Goal: Task Accomplishment & Management: Manage account settings

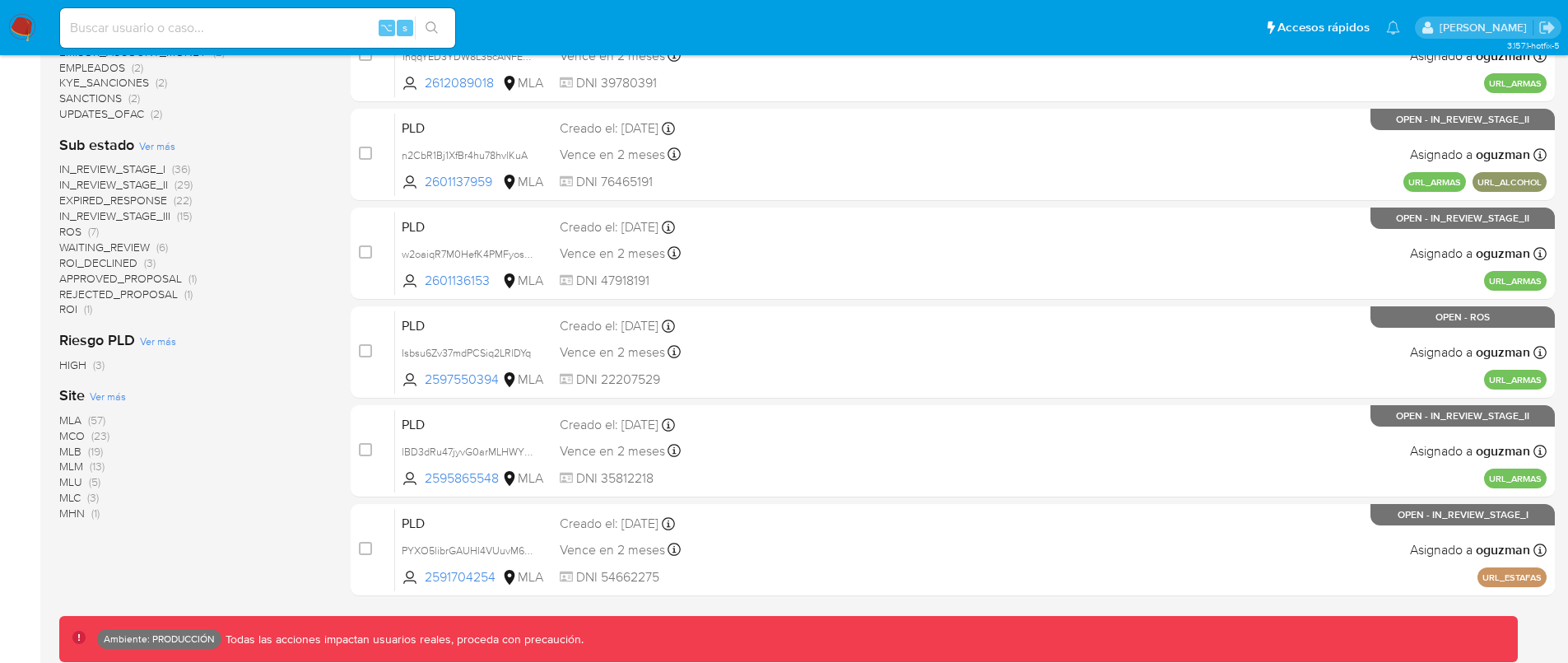
scroll to position [637, 0]
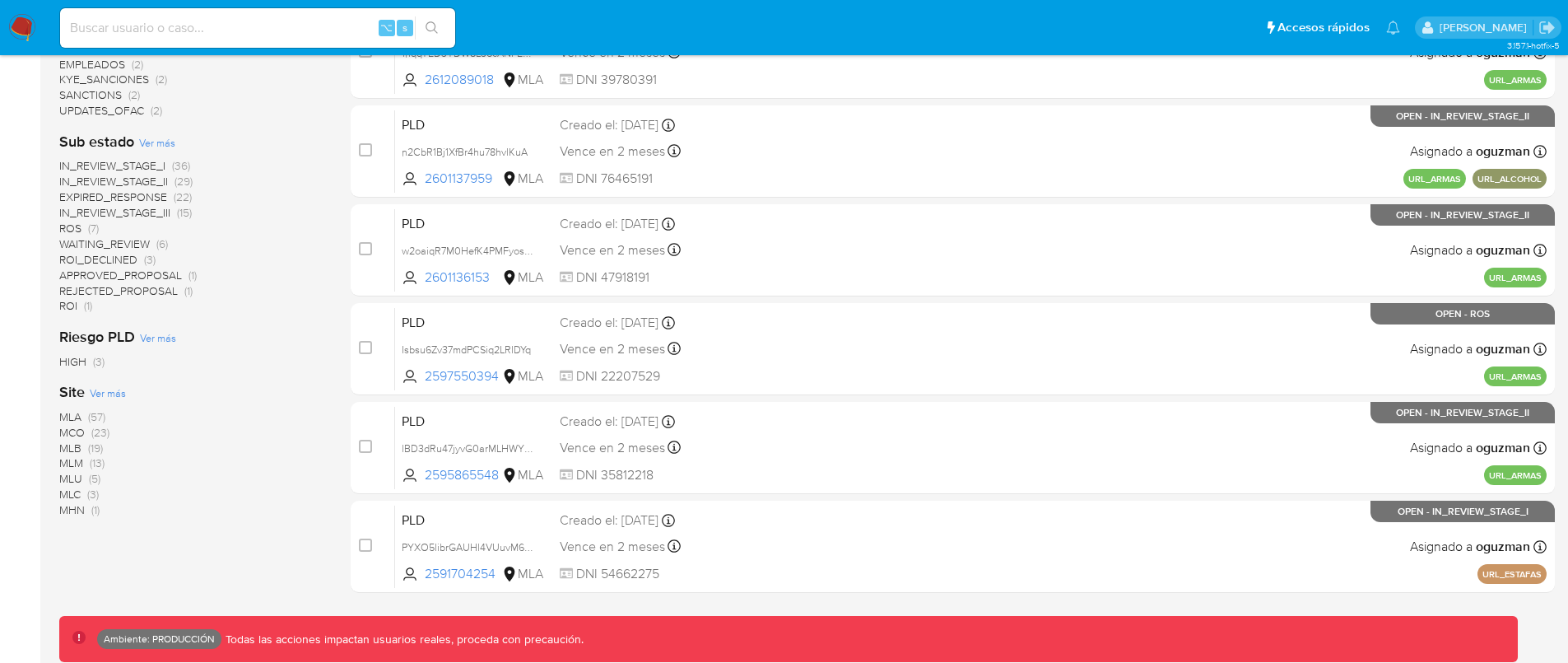
click at [74, 490] on span "MLC" at bounding box center [69, 494] width 21 height 16
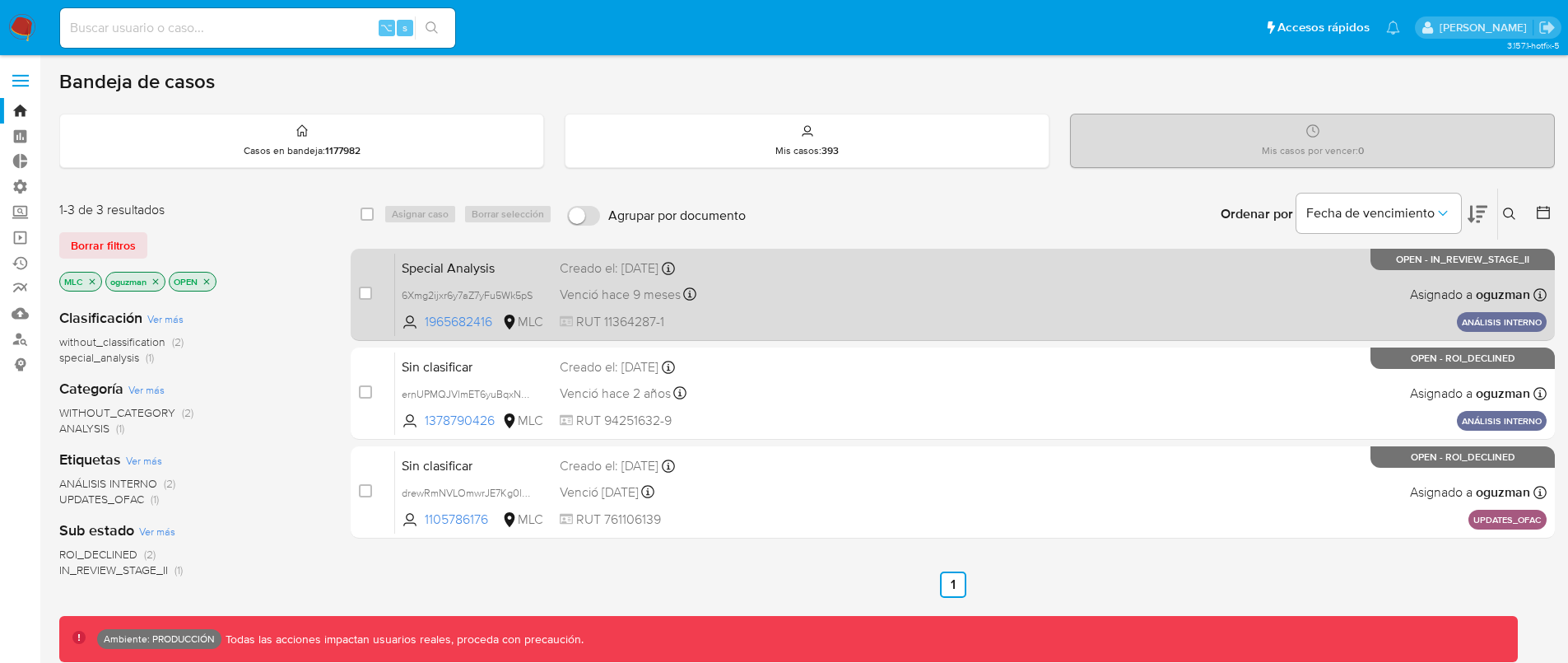
click at [1181, 307] on div "Special Analysis 6Xmg2ijxr6y7aZ7yFu5Wk5pS 1965682416 MLC Creado el: 27/08/2024 …" at bounding box center [971, 293] width 1151 height 83
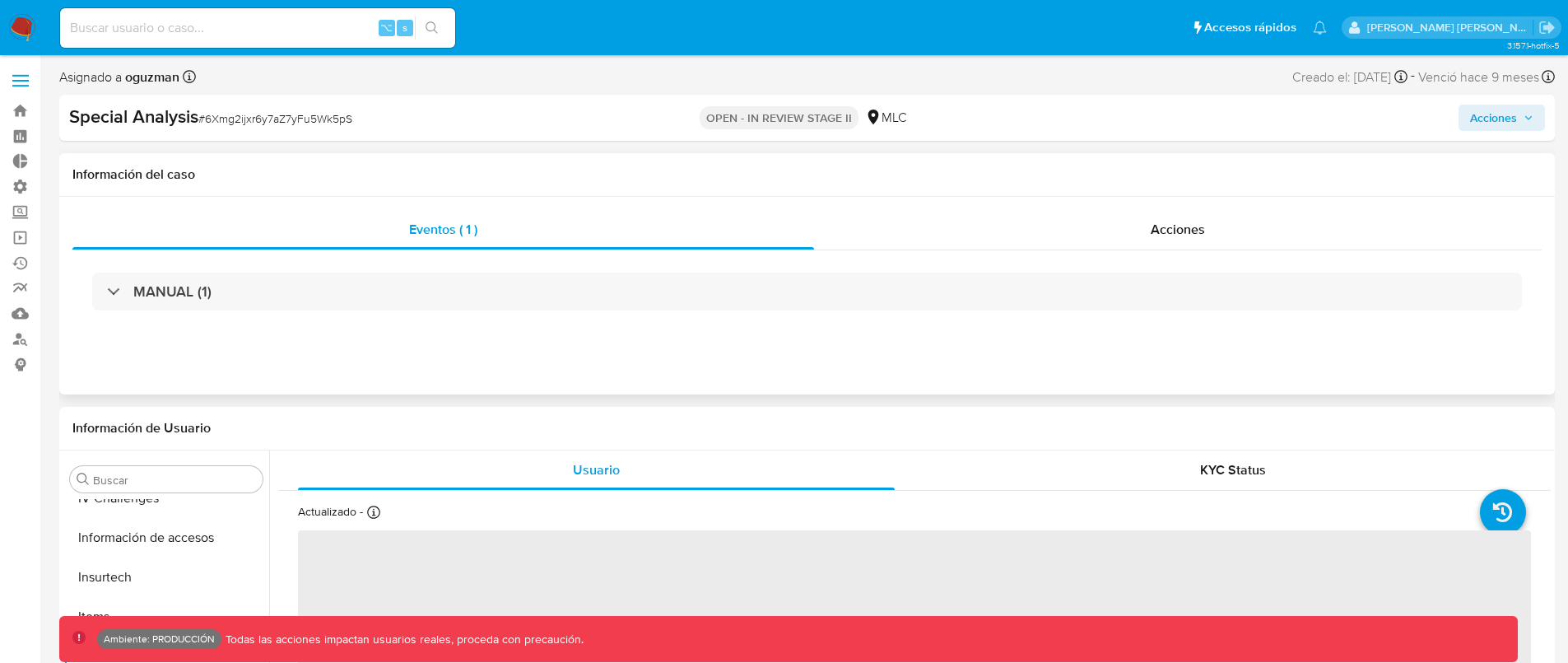
scroll to position [696, 0]
click at [1499, 119] on span "Acciones" at bounding box center [1494, 117] width 47 height 27
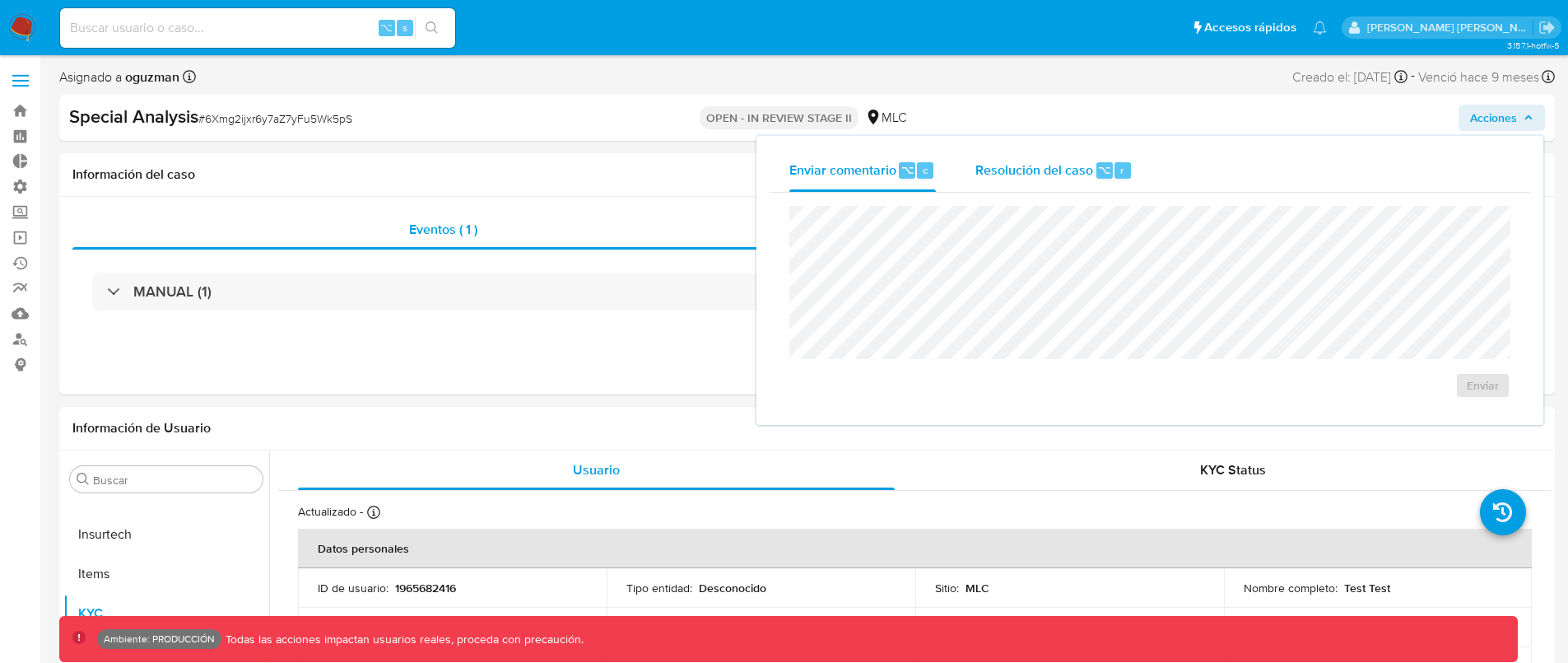
click at [1092, 177] on span "Resolución del caso" at bounding box center [1034, 169] width 118 height 19
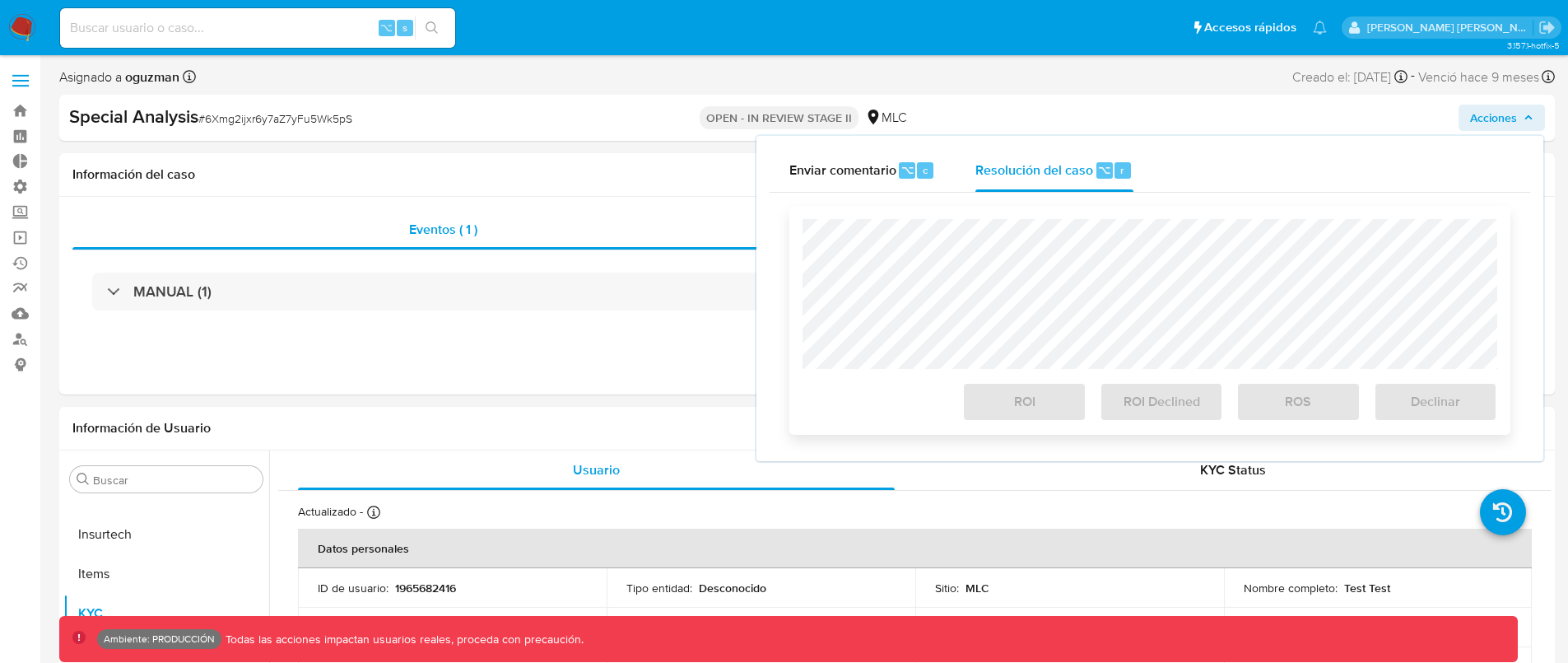
select select "10"
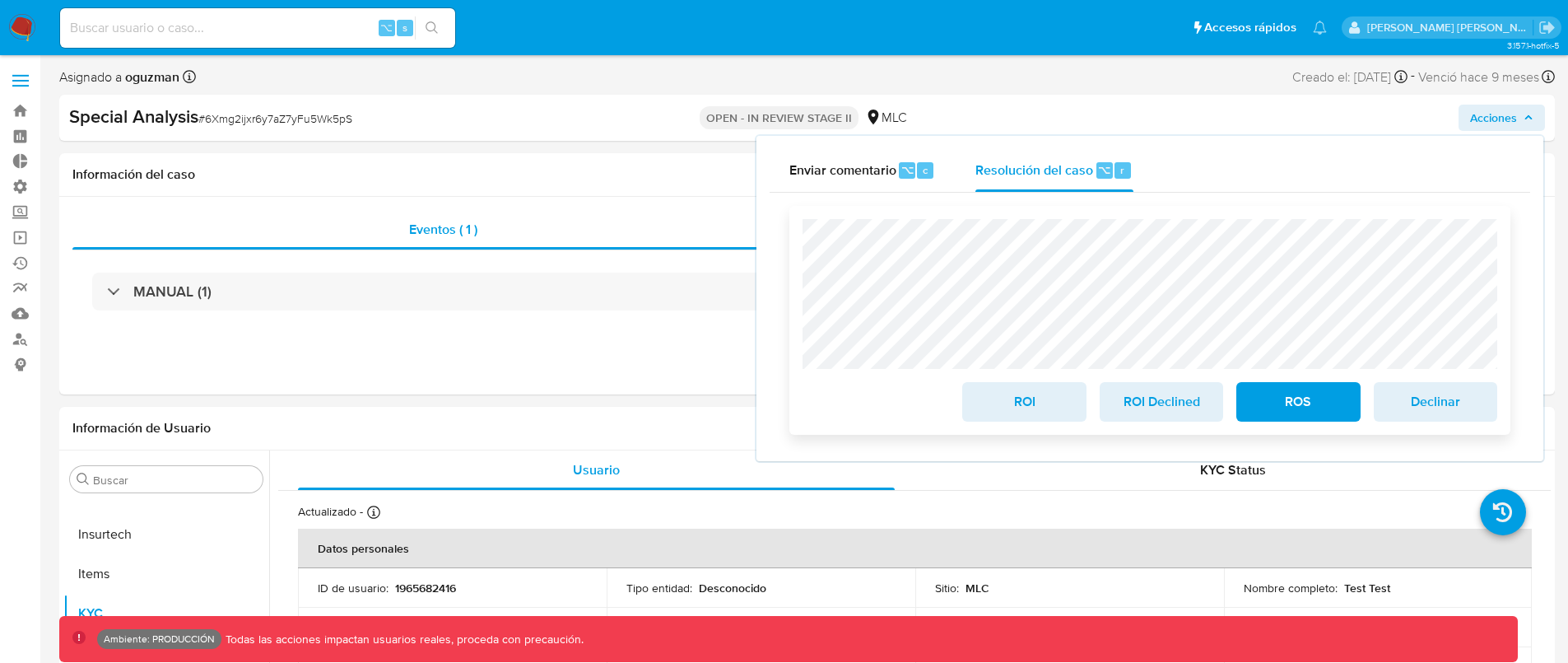
click at [1299, 391] on span "ROS" at bounding box center [1299, 401] width 80 height 36
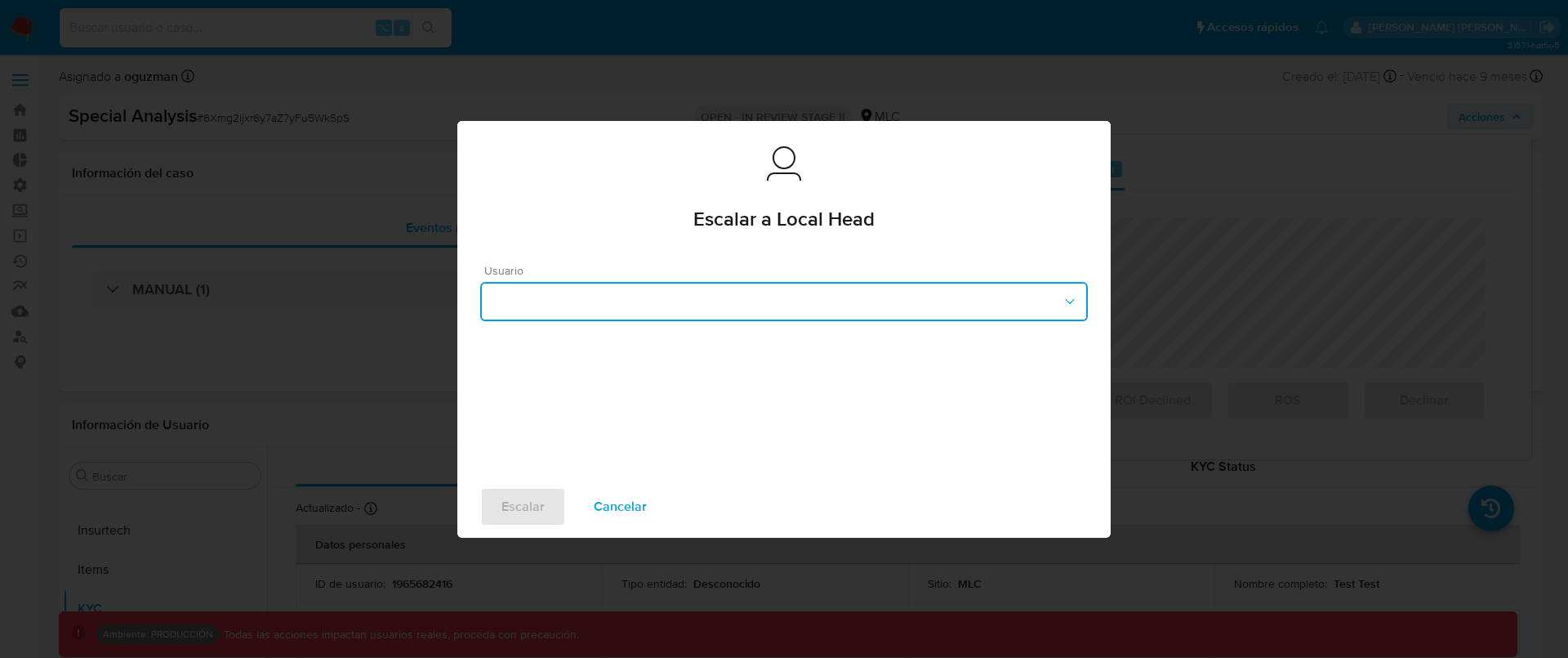
click at [795, 287] on button "button" at bounding box center [784, 301] width 608 height 39
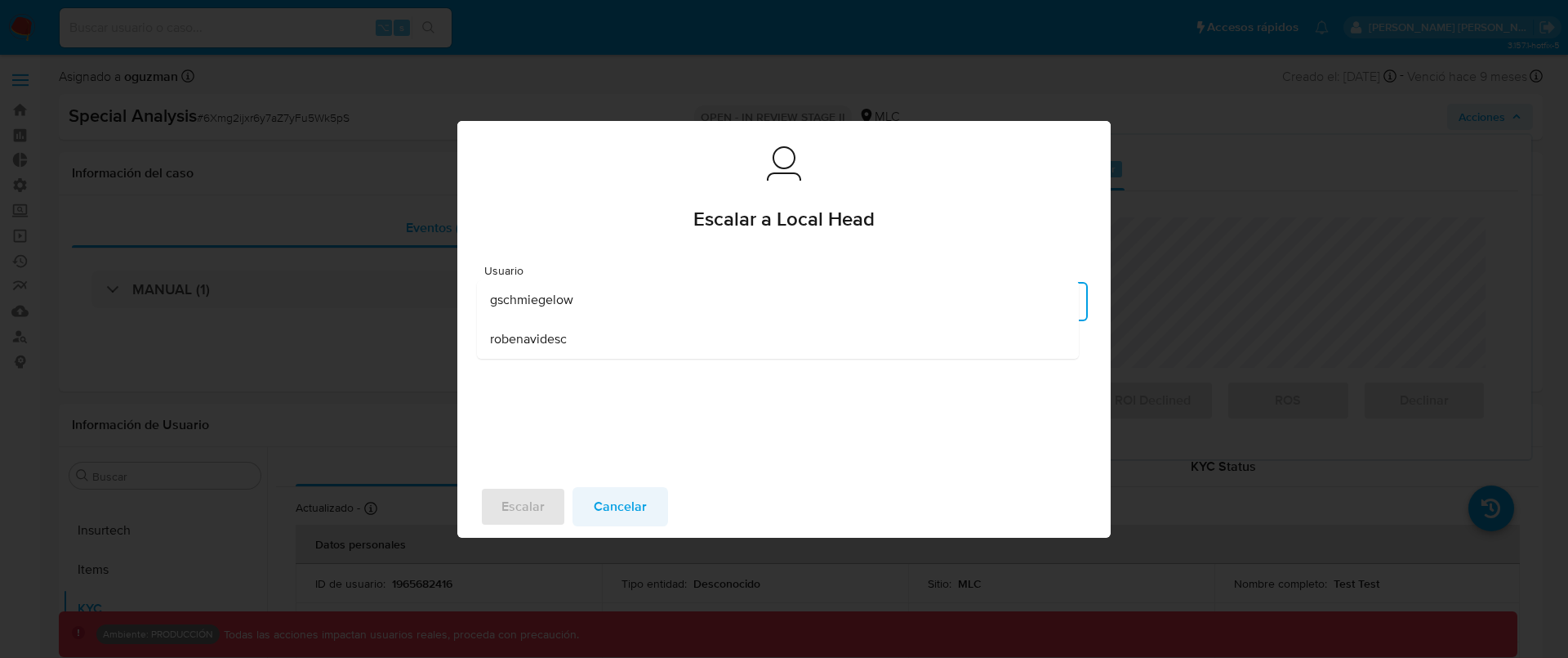
click at [626, 499] on span "Cancelar" at bounding box center [620, 507] width 53 height 36
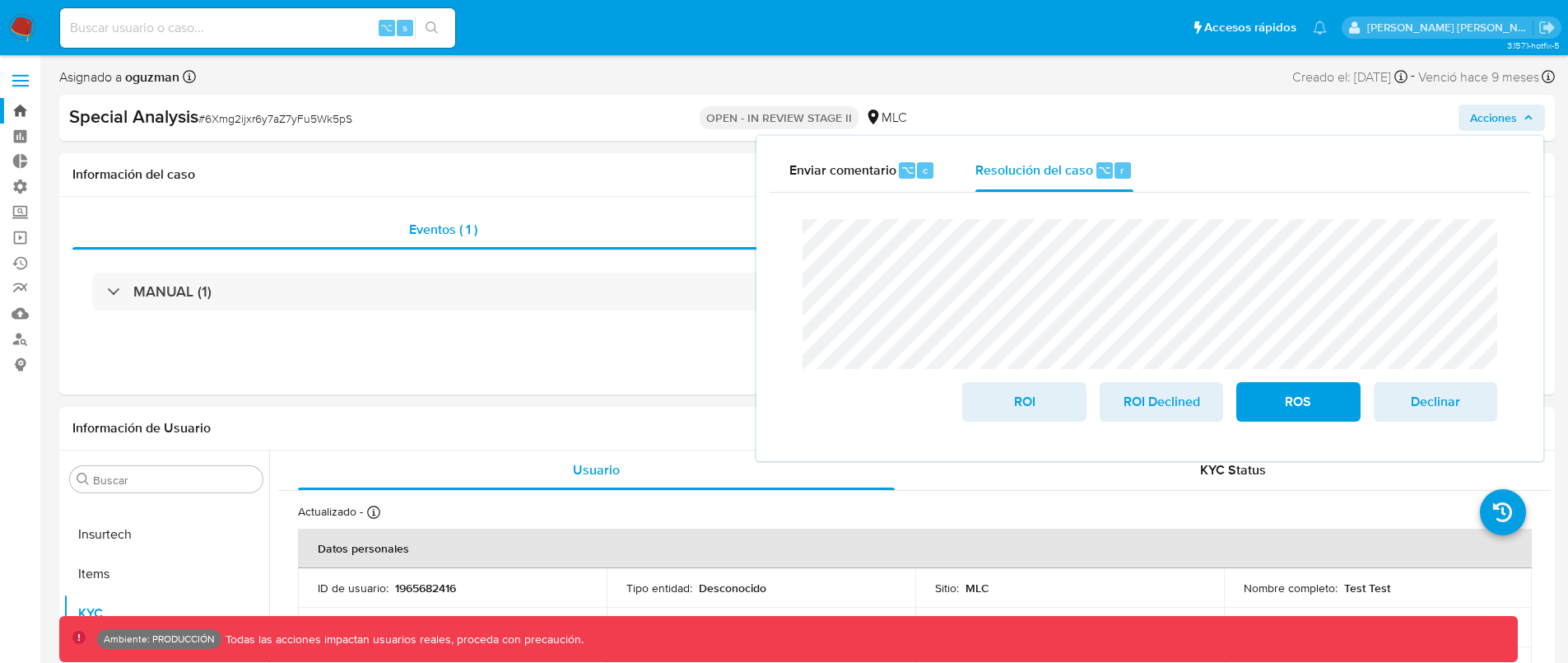
click at [29, 115] on link "Bandeja" at bounding box center [98, 111] width 196 height 26
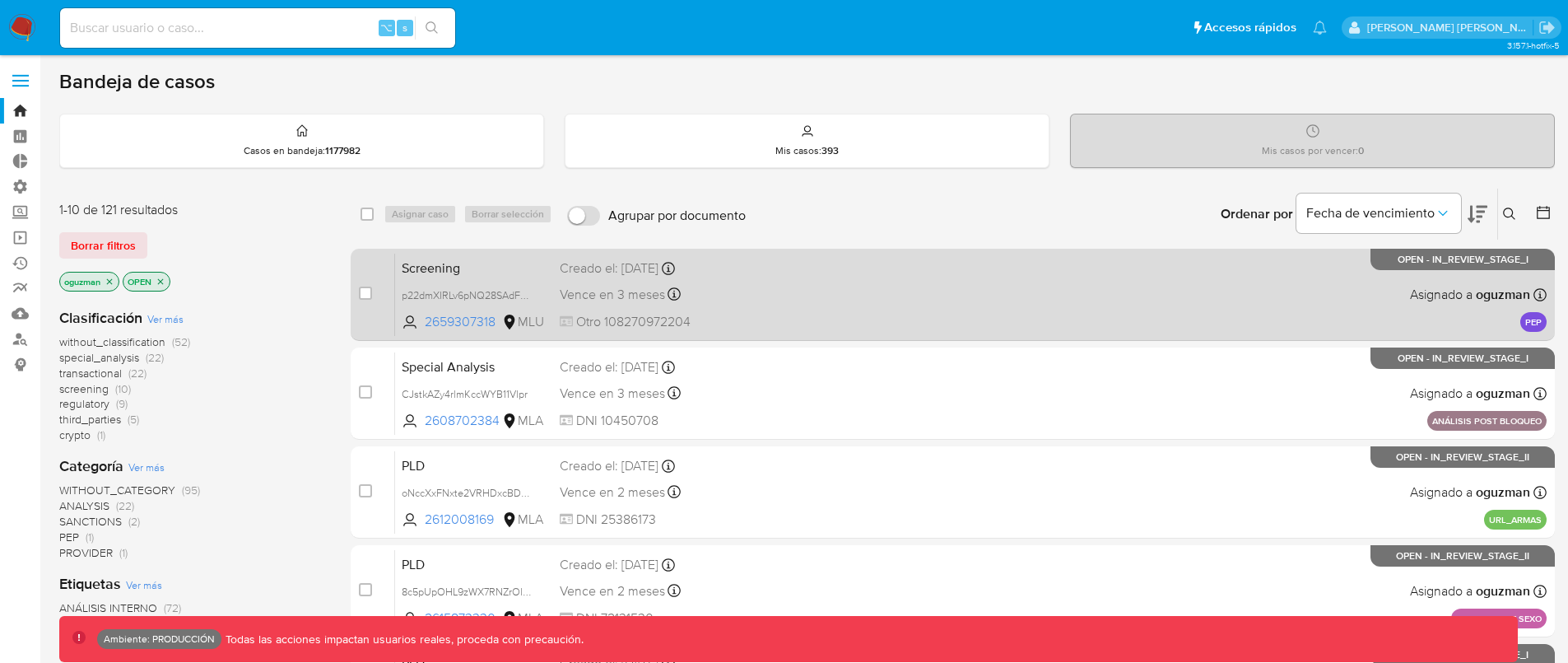
click at [946, 293] on div "Screening p22dmXIRLv6pNQ28SAdFajOu 2659307318 MLU Creado el: [DATE] Creado el: …" at bounding box center [971, 293] width 1151 height 83
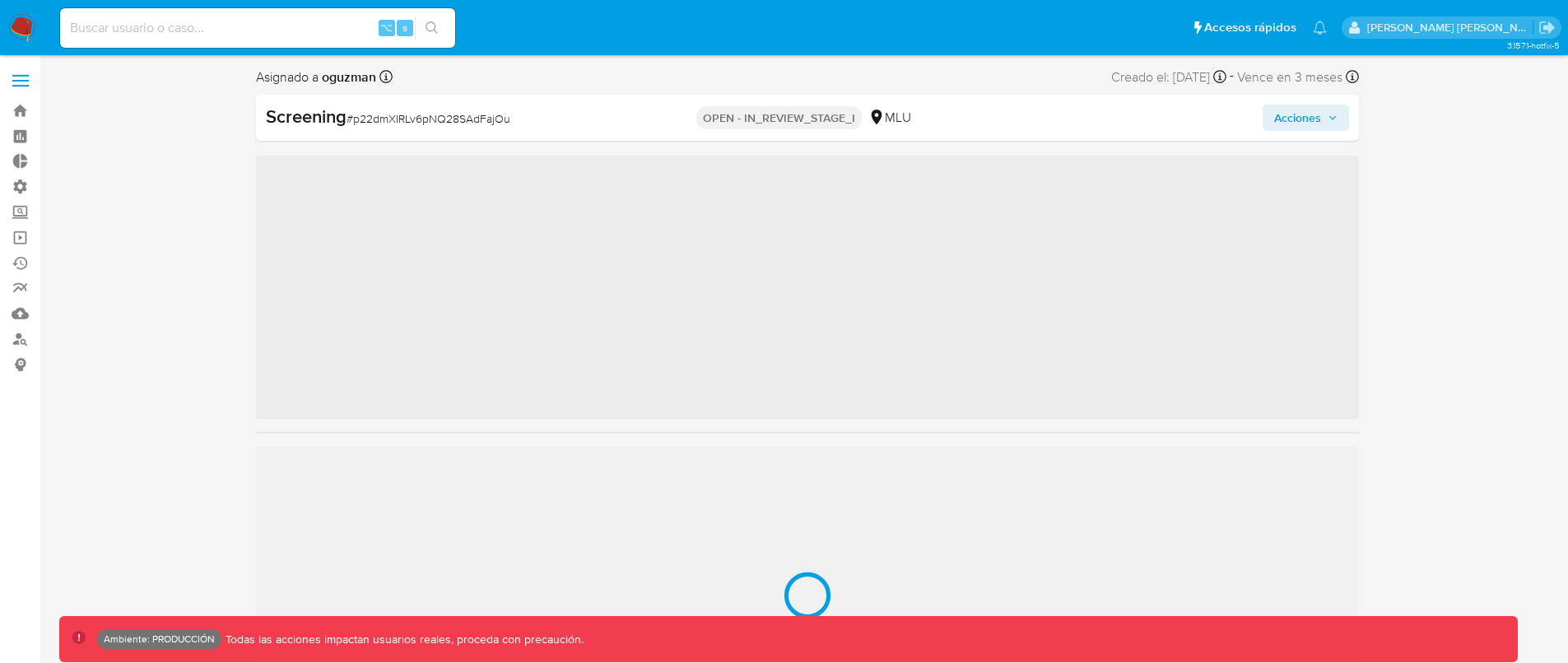
scroll to position [735, 0]
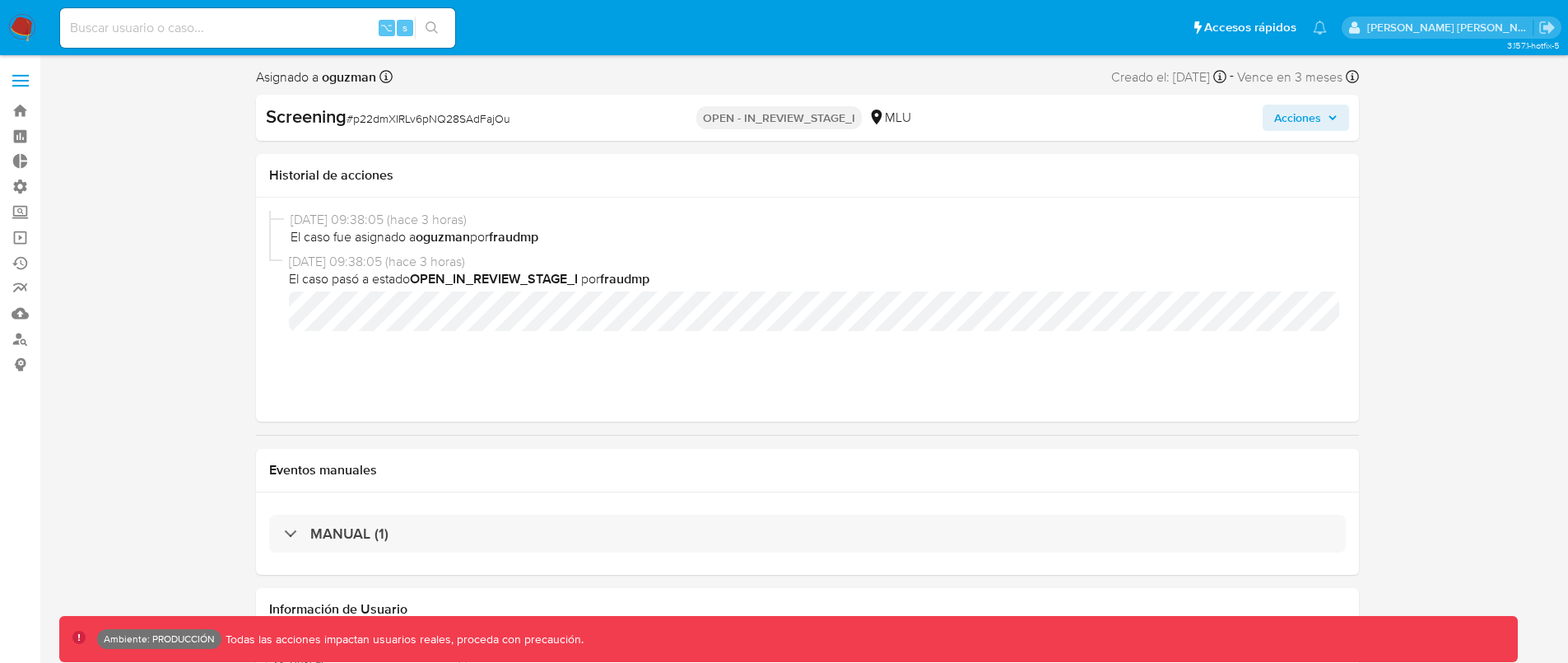
select select "10"
click at [15, 104] on link "Bandeja" at bounding box center [98, 111] width 196 height 26
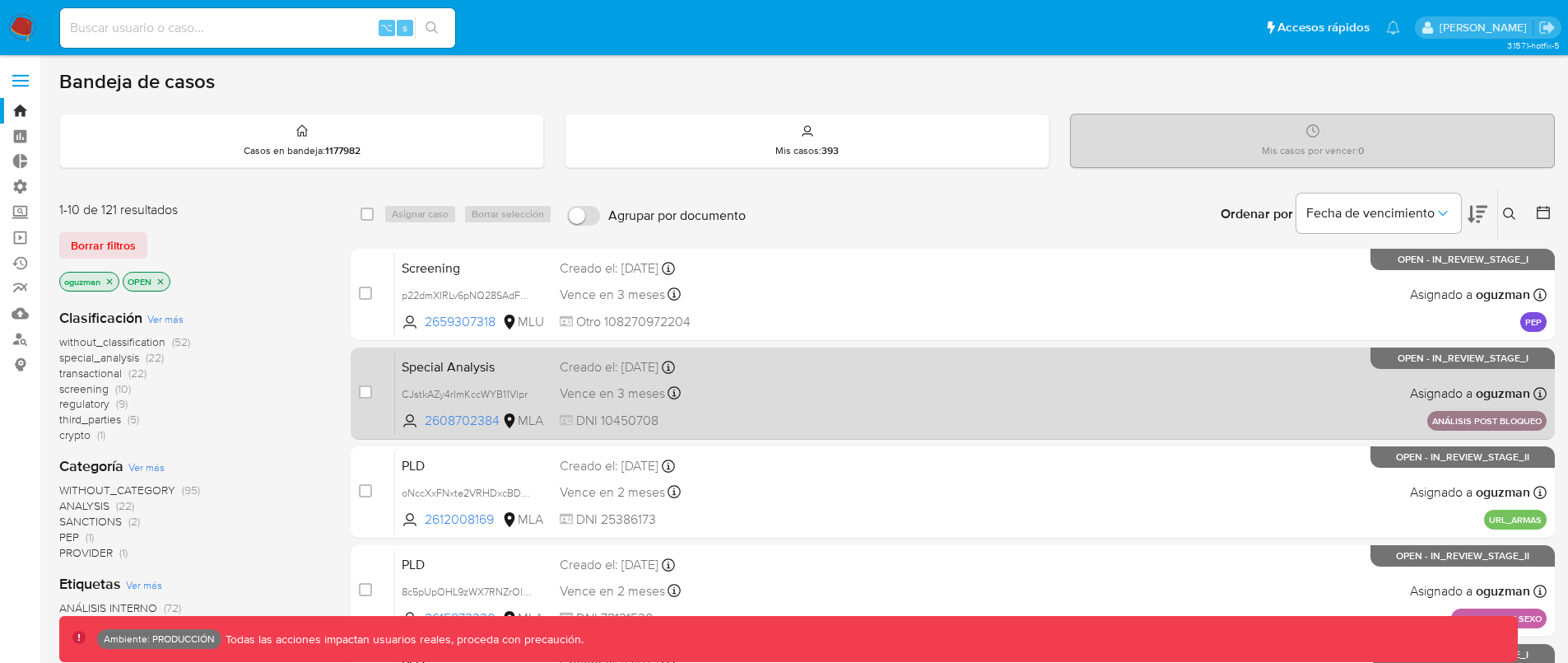
click at [821, 405] on div "Special Analysis CJstkAZy4rlmKccWYB11Vlpr 2608702384 MLA Creado el: 27/08/2025 …" at bounding box center [971, 393] width 1151 height 83
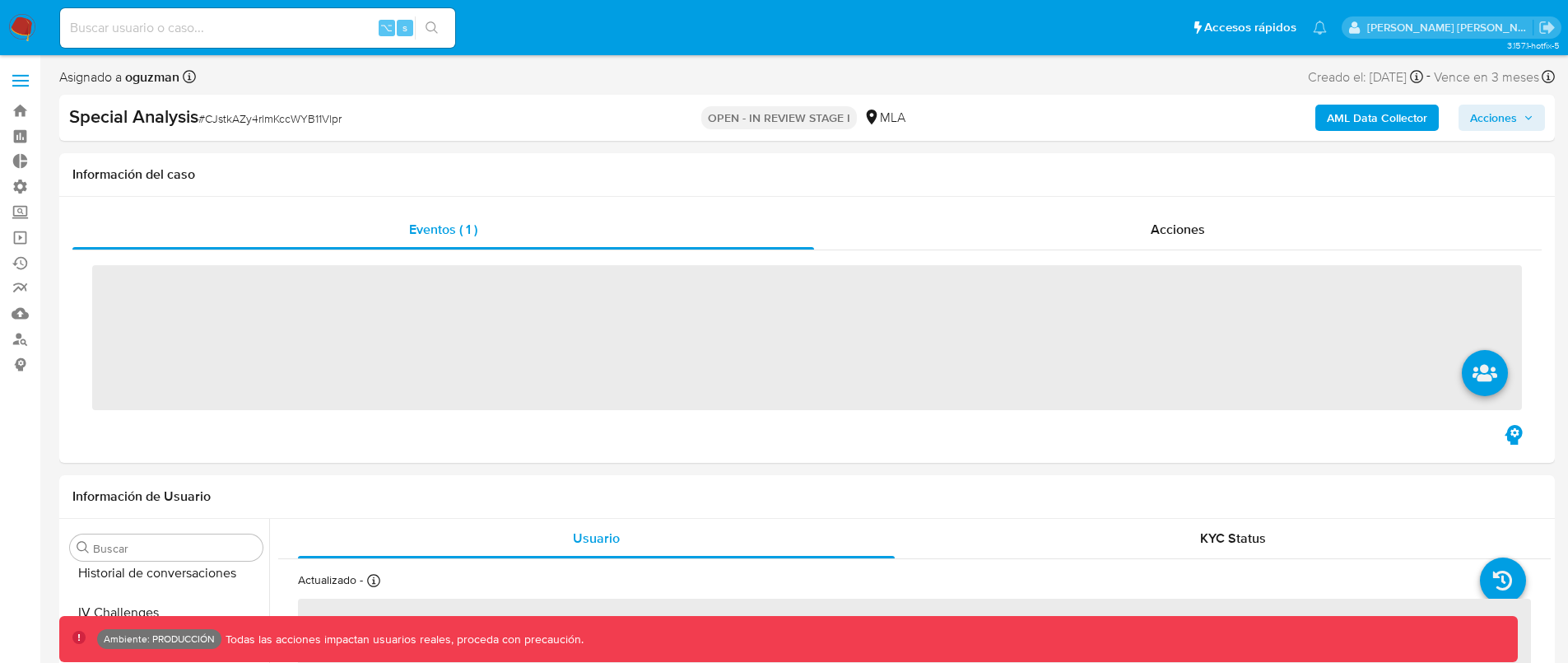
scroll to position [775, 0]
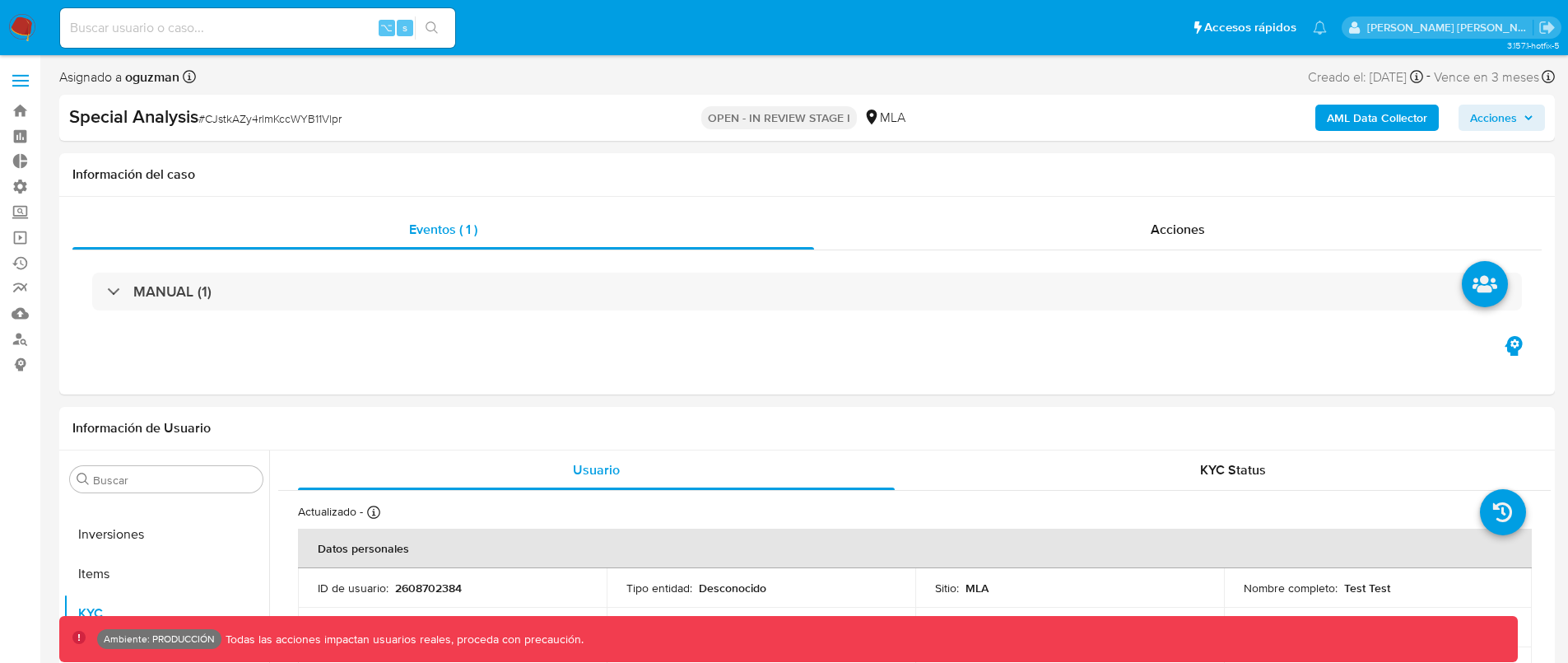
select select "10"
